Goal: Navigation & Orientation: Find specific page/section

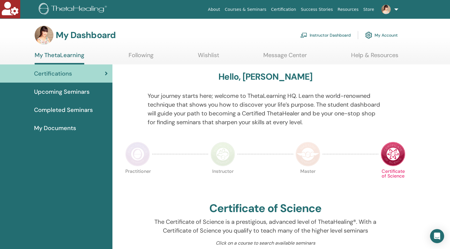
click at [387, 35] on link "My Account" at bounding box center [381, 35] width 33 height 13
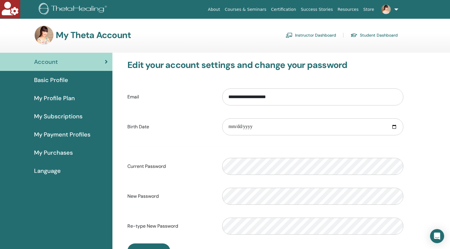
click at [72, 116] on span "My Subscriptions" at bounding box center [58, 116] width 48 height 9
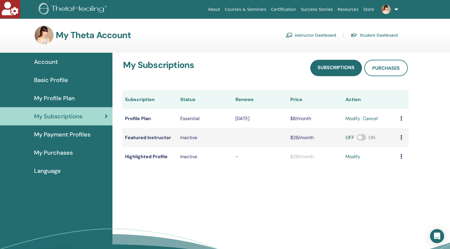
click at [58, 151] on span "My Purchases" at bounding box center [53, 152] width 39 height 9
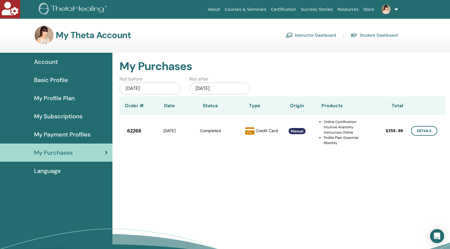
click at [55, 133] on span "My Payment Profiles" at bounding box center [62, 134] width 56 height 9
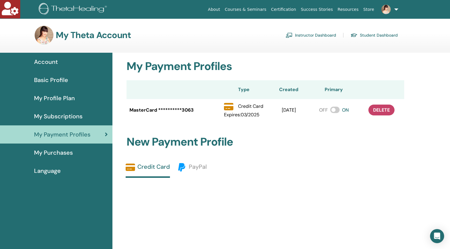
click at [59, 151] on span "My Purchases" at bounding box center [53, 152] width 39 height 9
